Goal: Information Seeking & Learning: Check status

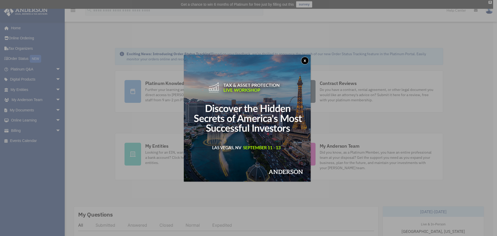
click at [305, 60] on button "x" at bounding box center [305, 61] width 8 height 8
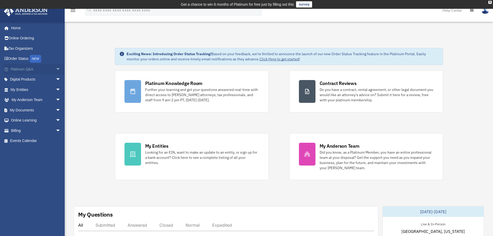
click at [56, 70] on span "arrow_drop_down" at bounding box center [61, 69] width 10 height 11
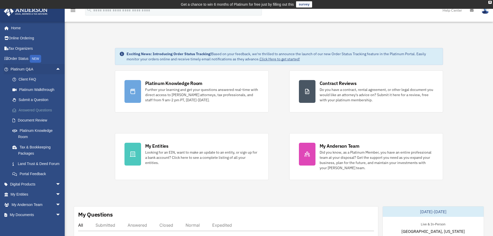
click at [43, 109] on link "Answered Questions" at bounding box center [37, 110] width 61 height 10
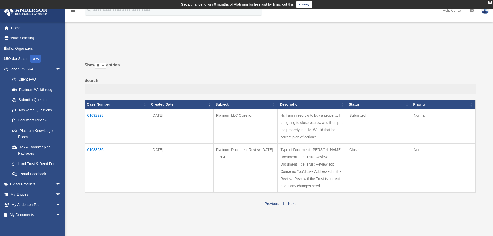
click at [96, 148] on td "01088236" at bounding box center [117, 167] width 64 height 49
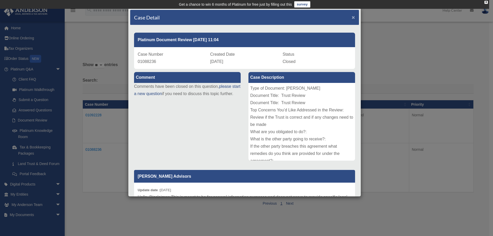
click at [352, 16] on span "×" at bounding box center [353, 17] width 3 height 6
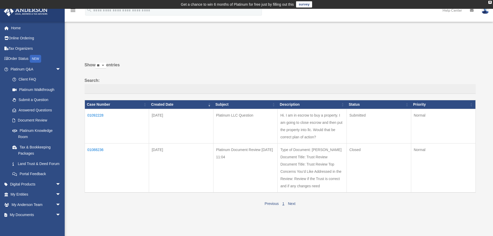
click at [98, 116] on td "01092228" at bounding box center [117, 126] width 64 height 34
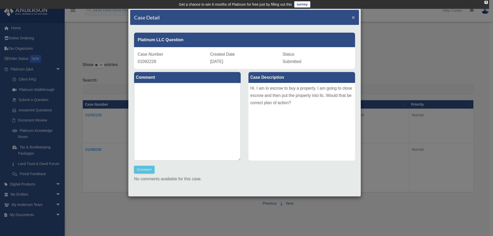
click at [352, 16] on span "×" at bounding box center [353, 17] width 3 height 6
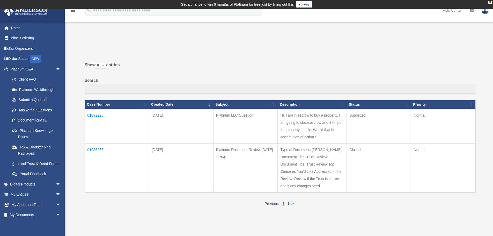
click at [92, 149] on td "01088236" at bounding box center [117, 167] width 64 height 49
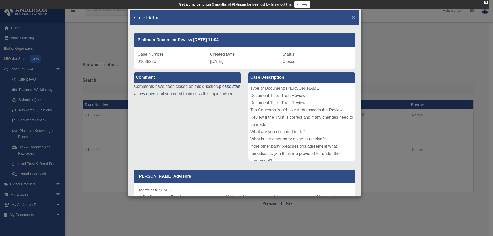
click at [352, 16] on span "×" at bounding box center [353, 17] width 3 height 6
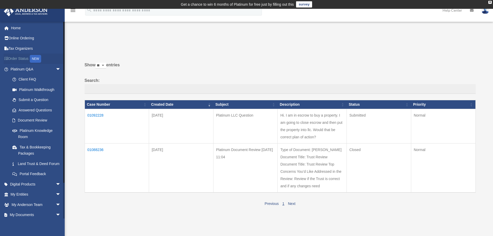
click at [25, 56] on link "Order Status NEW" at bounding box center [36, 59] width 65 height 11
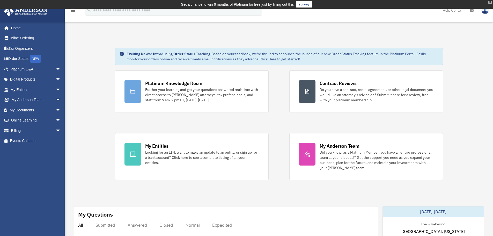
click at [489, 2] on div "X" at bounding box center [489, 2] width 3 height 3
